Goal: Navigation & Orientation: Find specific page/section

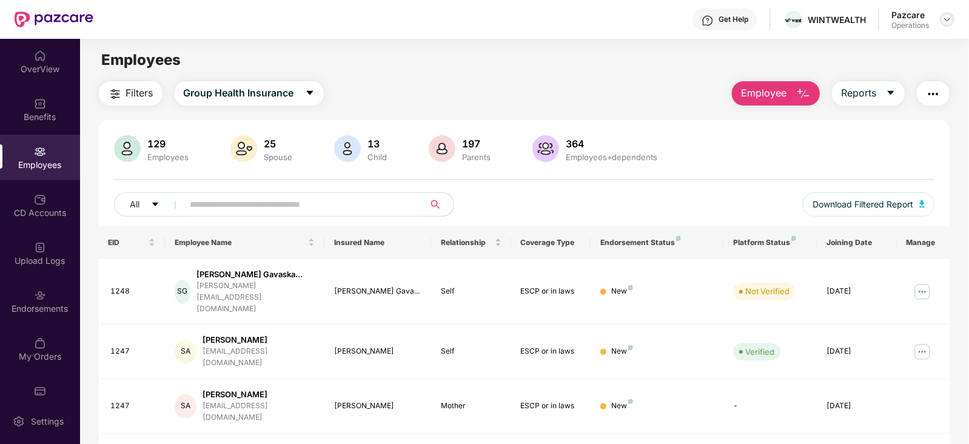
click at [945, 22] on img at bounding box center [947, 20] width 10 height 10
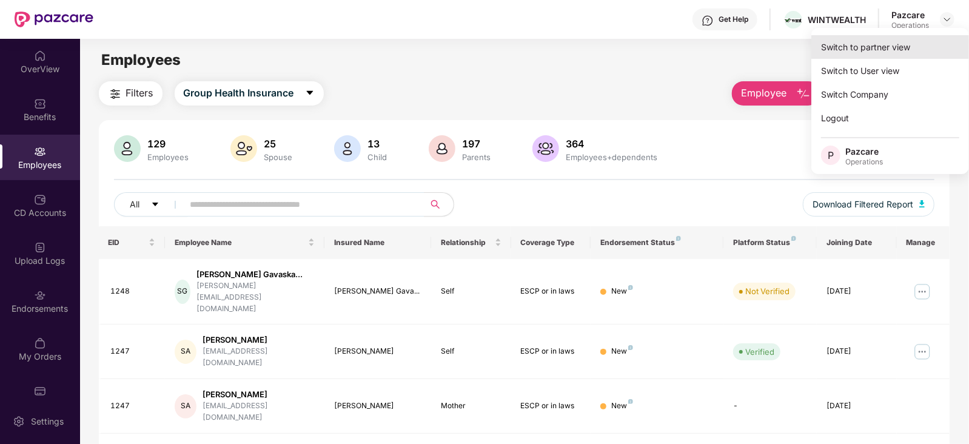
click at [872, 52] on div "Switch to partner view" at bounding box center [890, 47] width 158 height 24
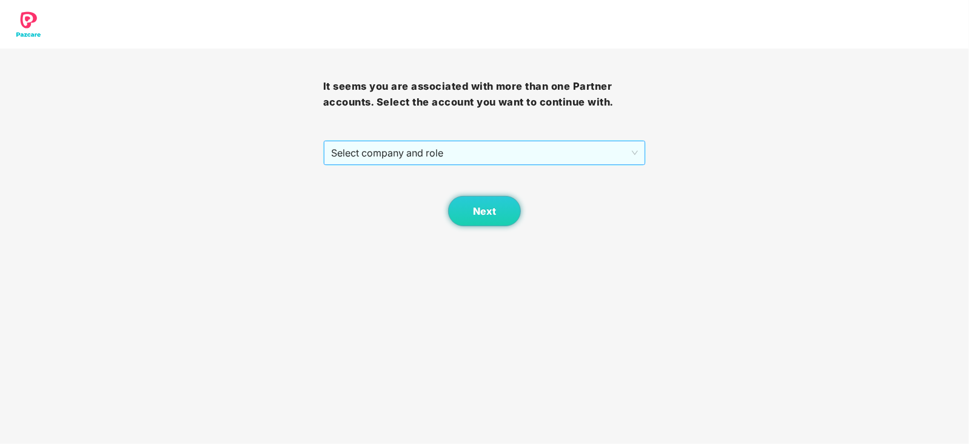
click at [432, 155] on span "Select company and role" at bounding box center [484, 152] width 307 height 23
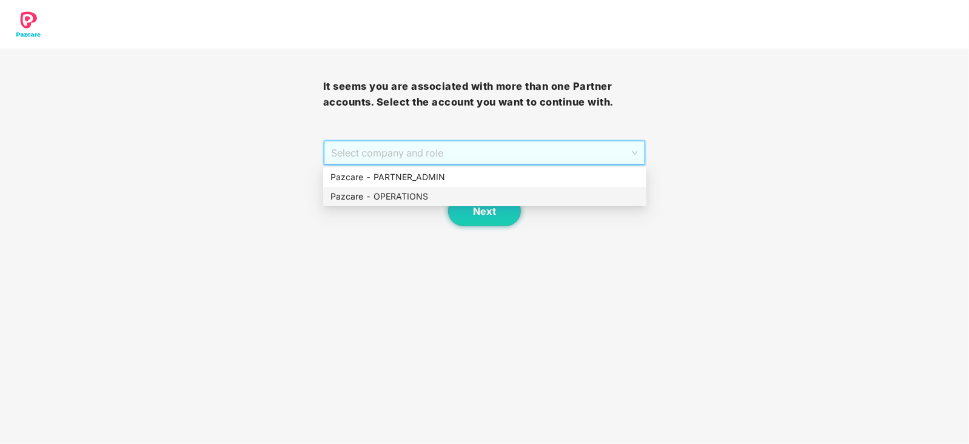
click at [419, 210] on div "Next" at bounding box center [484, 195] width 323 height 61
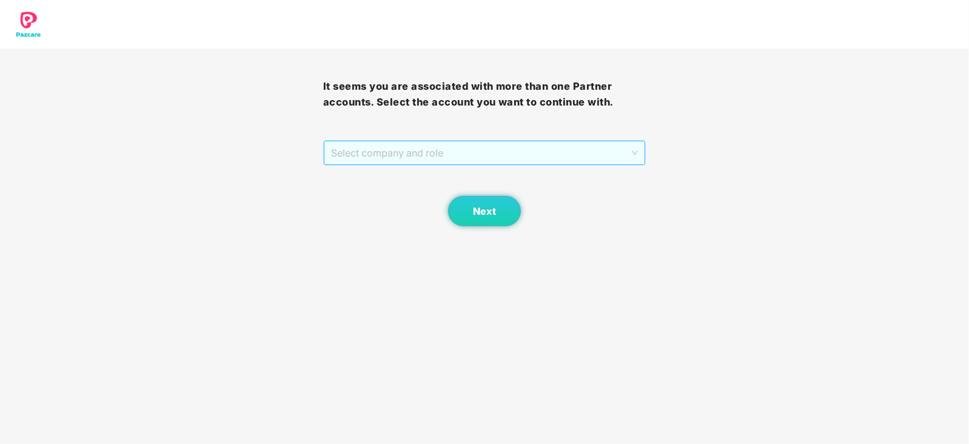
click at [403, 162] on span "Select company and role" at bounding box center [484, 152] width 307 height 23
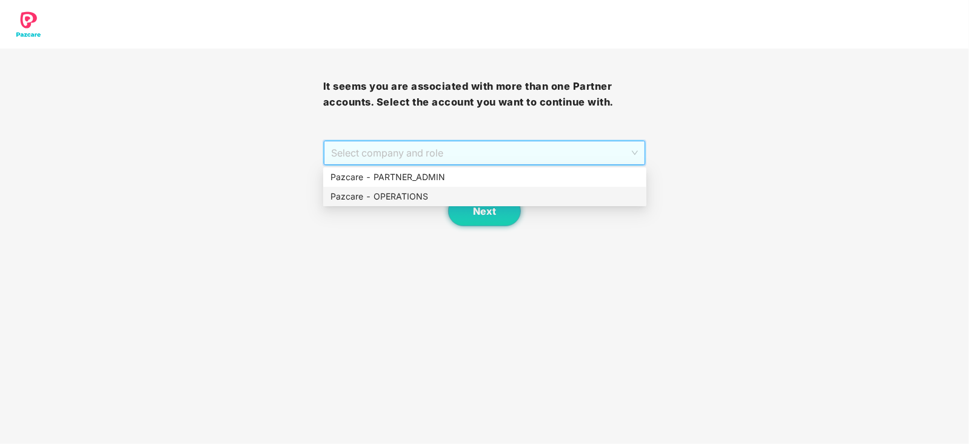
click at [397, 193] on div "Pazcare - OPERATIONS" at bounding box center [484, 196] width 309 height 13
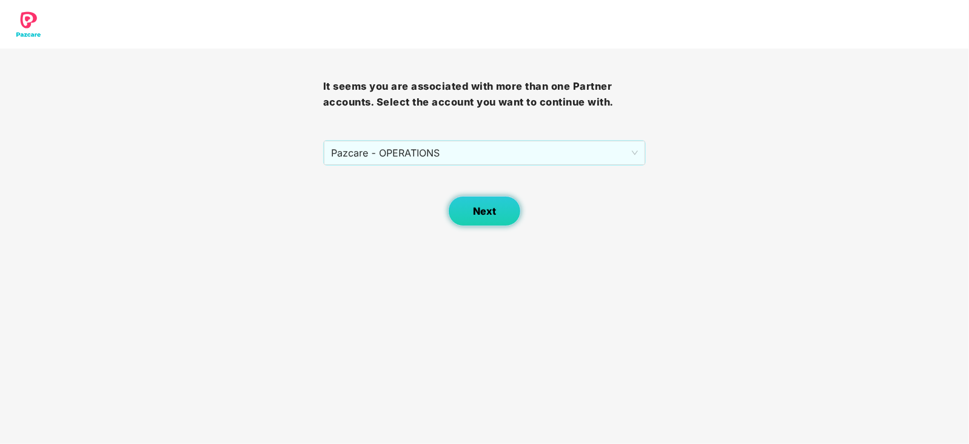
click at [450, 207] on button "Next" at bounding box center [484, 211] width 73 height 30
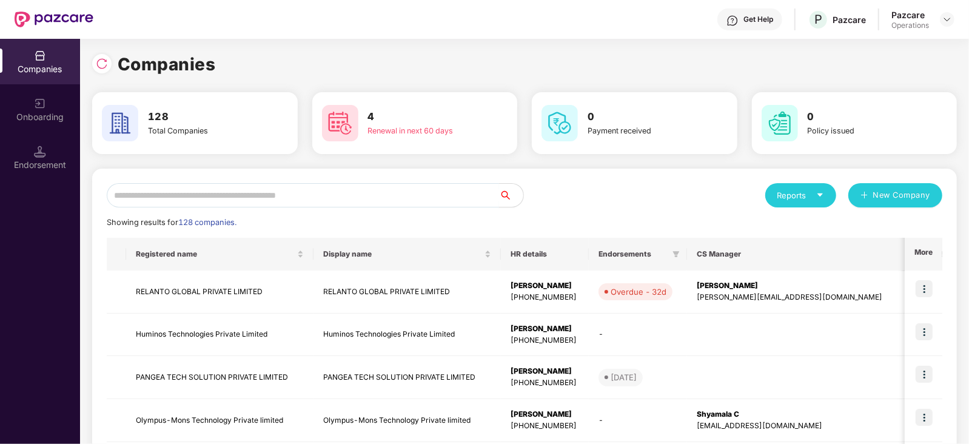
click at [347, 186] on input "text" at bounding box center [303, 195] width 392 height 24
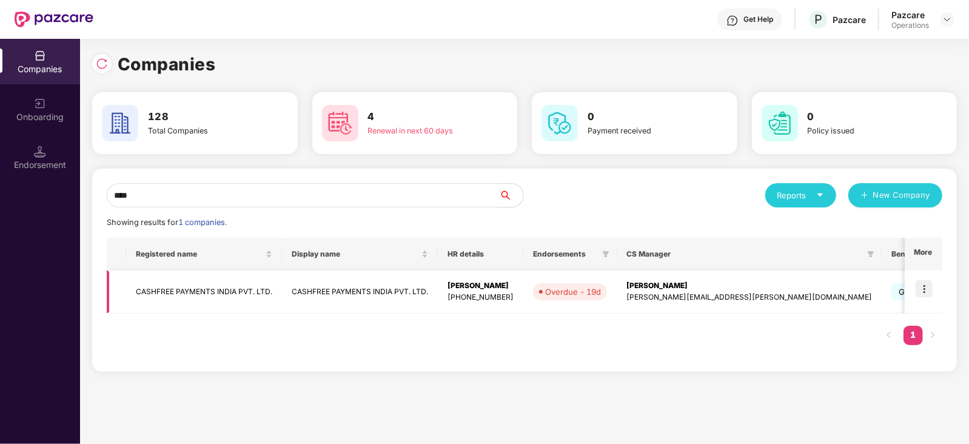
type input "****"
click at [915, 288] on td at bounding box center [923, 291] width 38 height 43
click at [930, 292] on img at bounding box center [923, 288] width 17 height 17
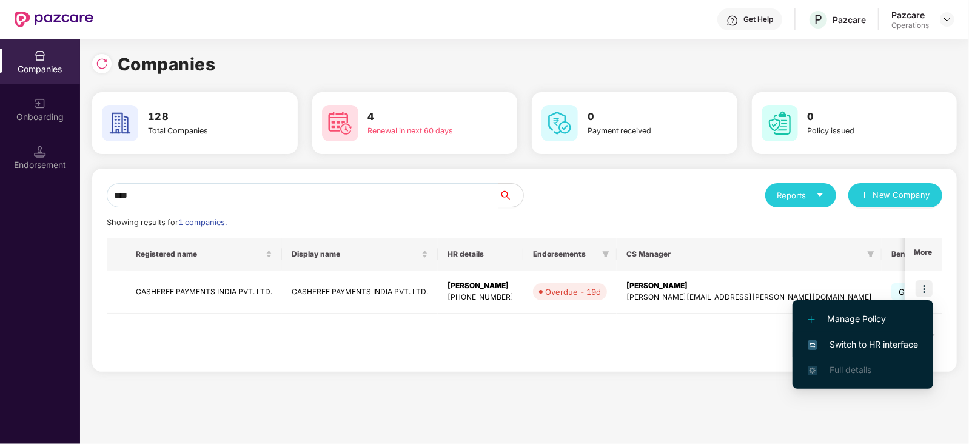
click at [867, 350] on span "Switch to HR interface" at bounding box center [862, 344] width 110 height 13
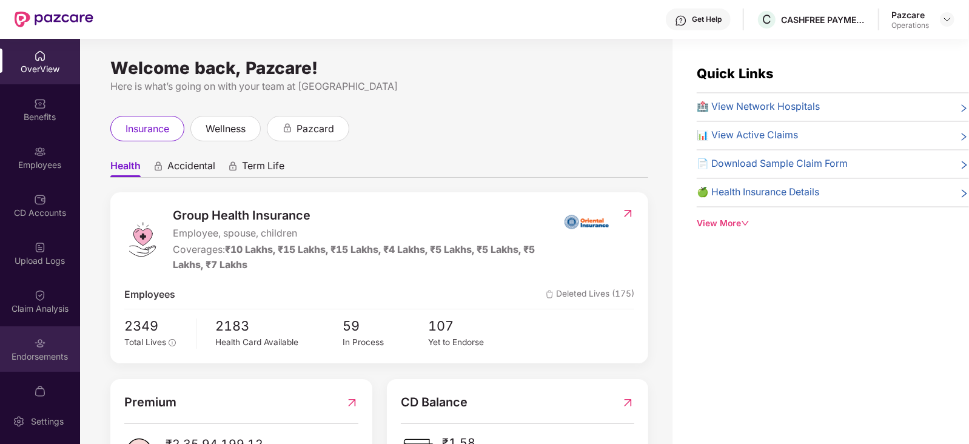
click at [56, 358] on div "Endorsements" at bounding box center [40, 356] width 80 height 12
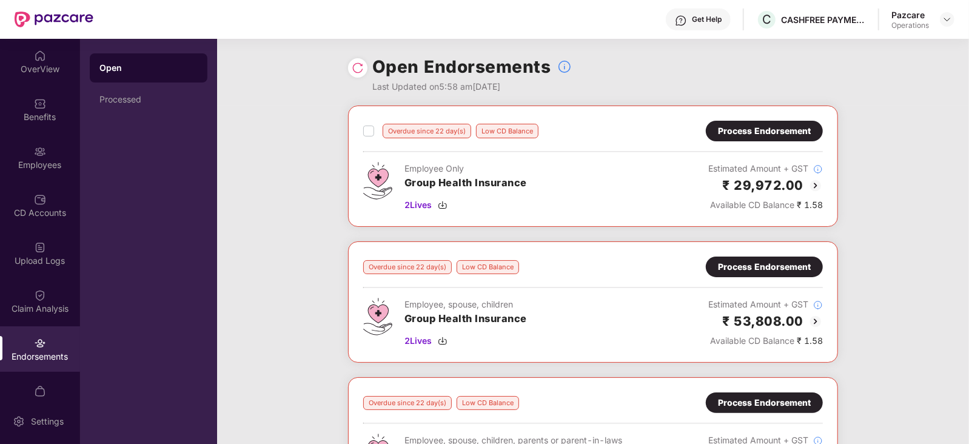
click at [947, 127] on div "Overdue since 22 day(s) Low CD Balance Process Endorsement Employee Only Group …" at bounding box center [593, 377] width 752 height 544
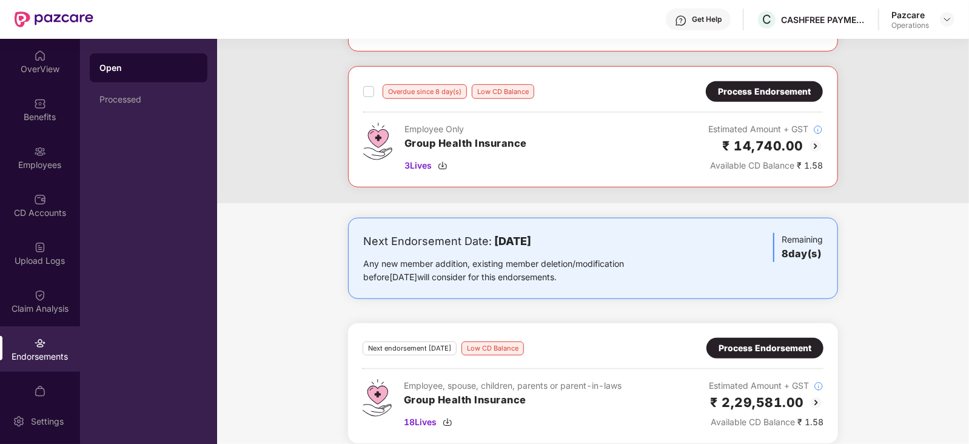
scroll to position [458, 0]
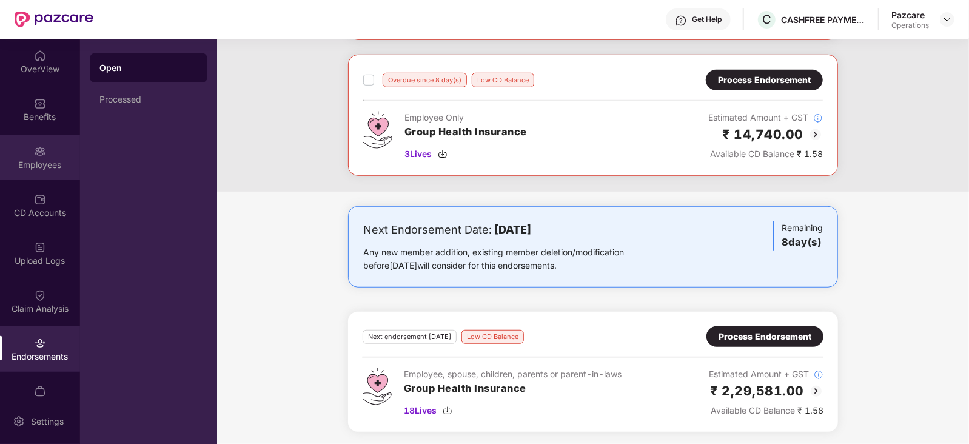
click at [33, 176] on div "Employees" at bounding box center [40, 157] width 80 height 45
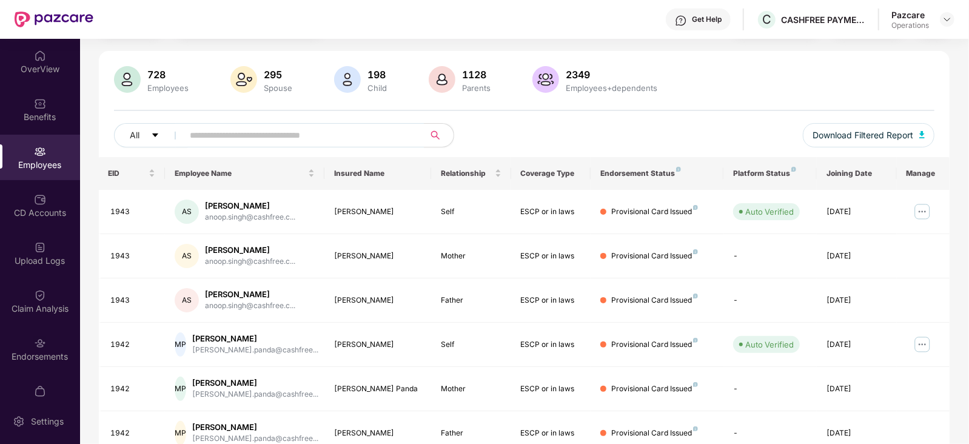
scroll to position [299, 0]
